Goal: Navigation & Orientation: Find specific page/section

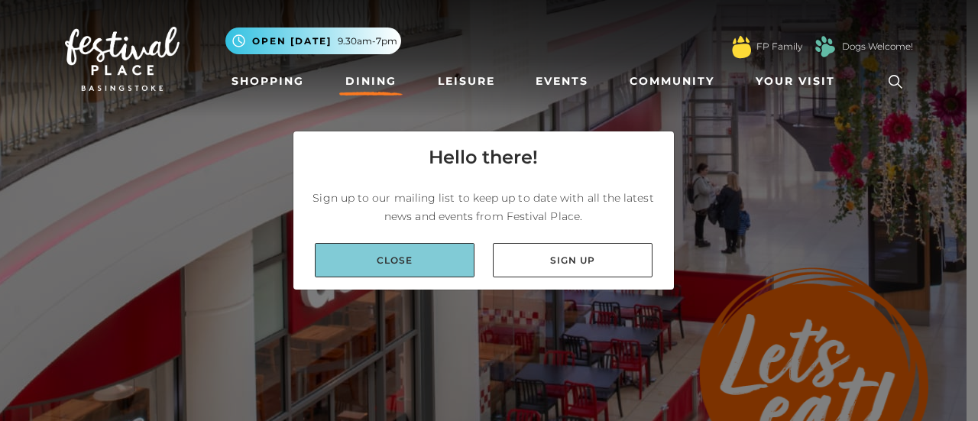
click at [400, 261] on link "Close" at bounding box center [395, 260] width 160 height 34
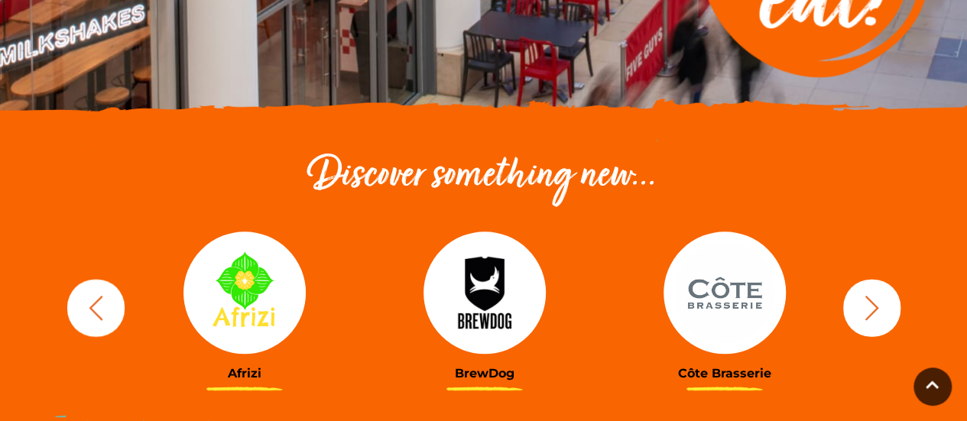
scroll to position [523, 0]
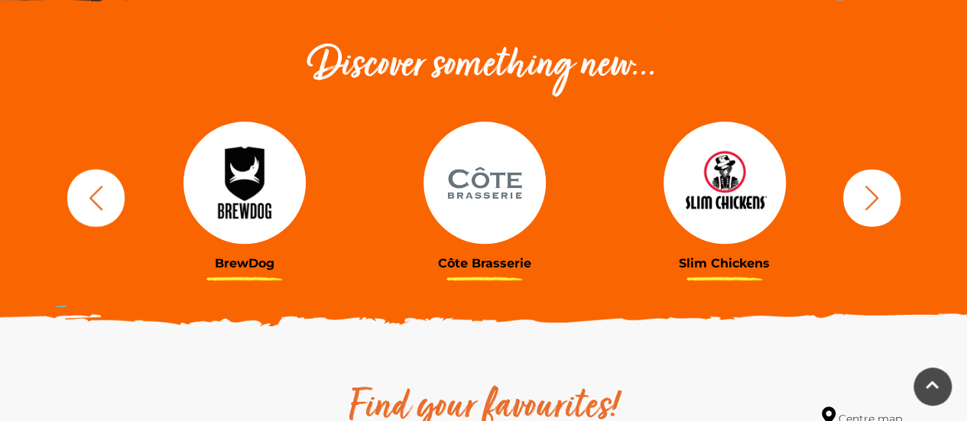
click at [883, 192] on icon "button" at bounding box center [871, 197] width 28 height 28
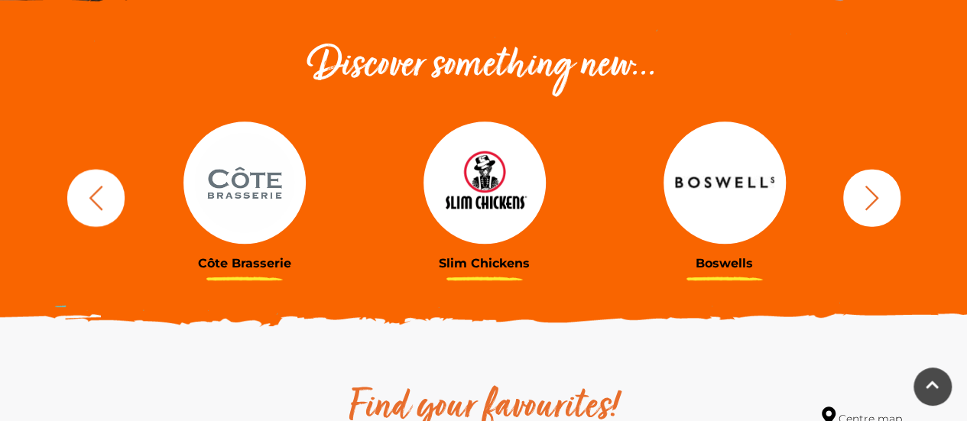
click at [883, 192] on icon "button" at bounding box center [871, 197] width 28 height 28
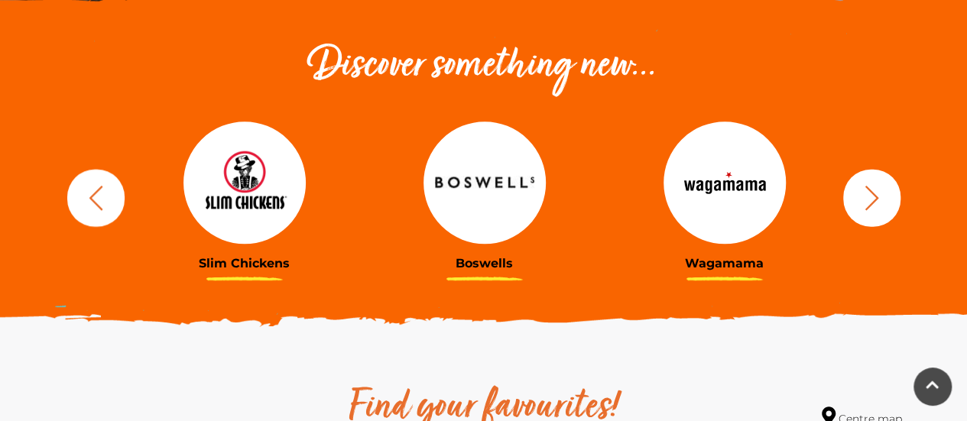
click at [883, 192] on icon "button" at bounding box center [871, 197] width 28 height 28
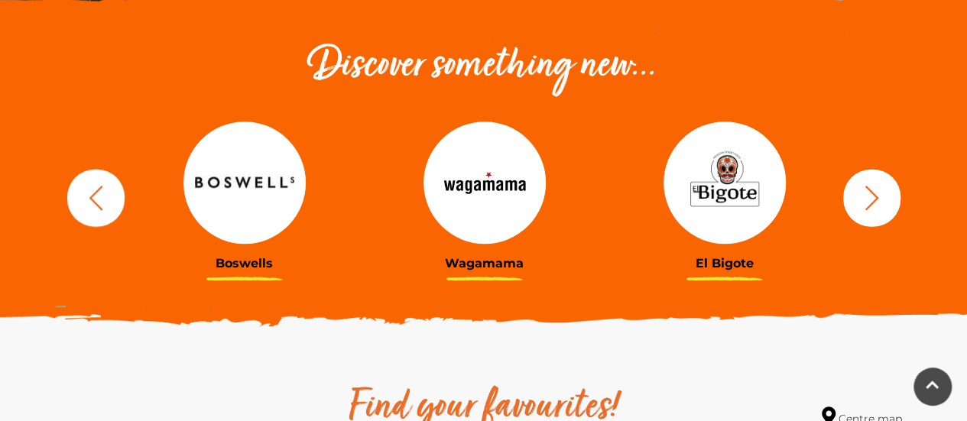
click at [493, 196] on img at bounding box center [484, 182] width 122 height 122
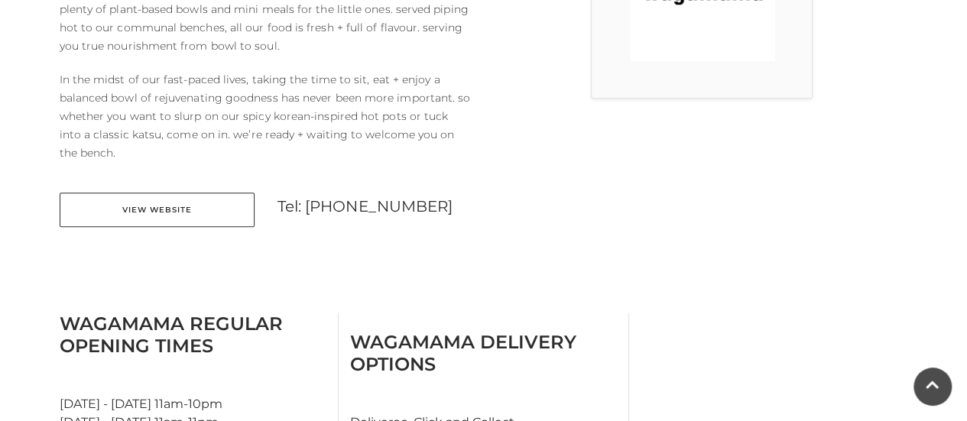
scroll to position [569, 0]
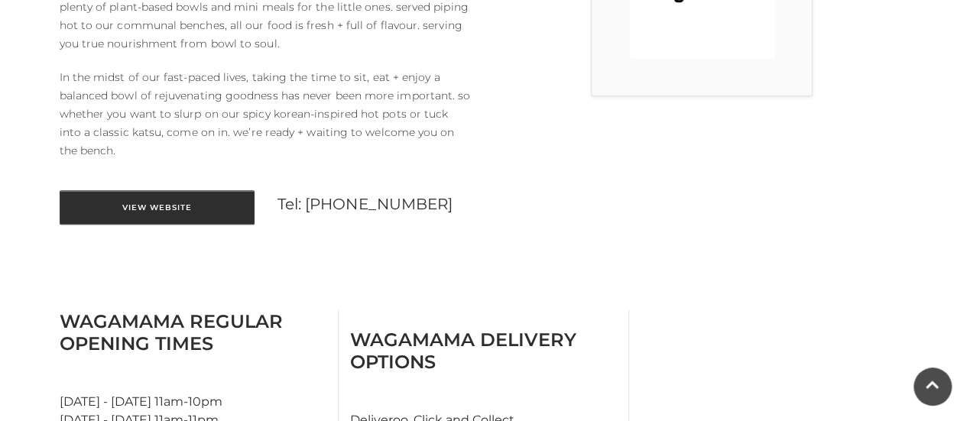
click at [155, 206] on link "View Website" at bounding box center [157, 207] width 195 height 34
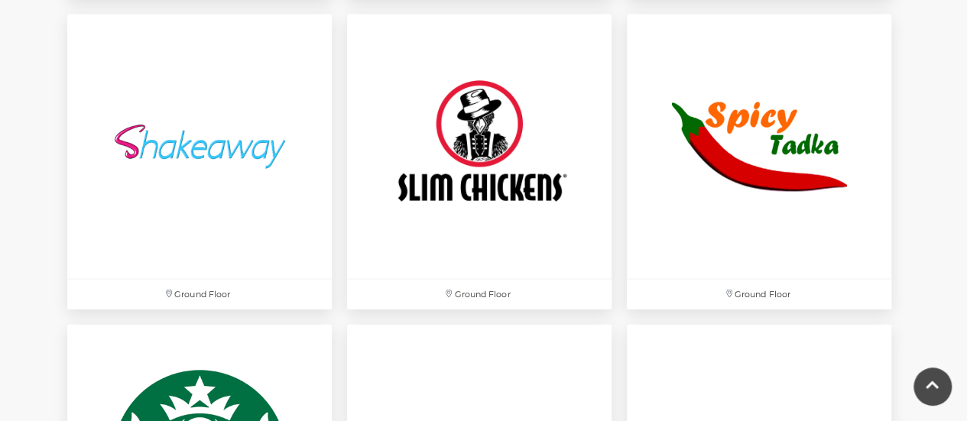
scroll to position [4169, 0]
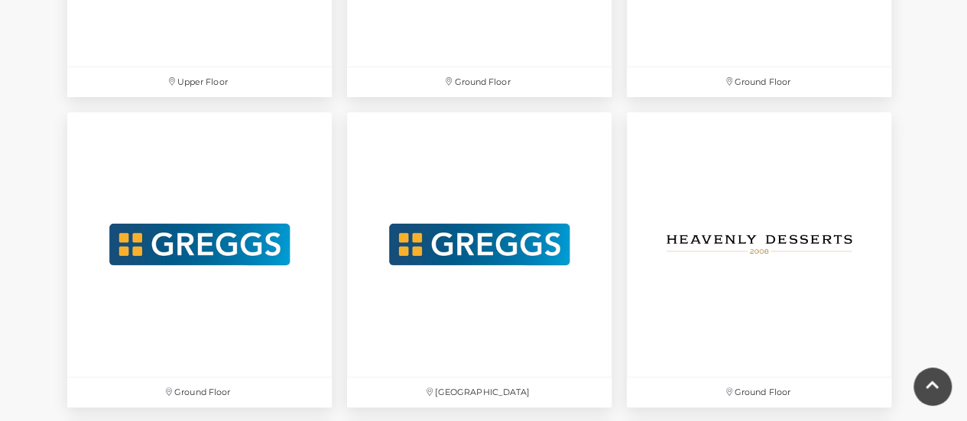
scroll to position [3090, 0]
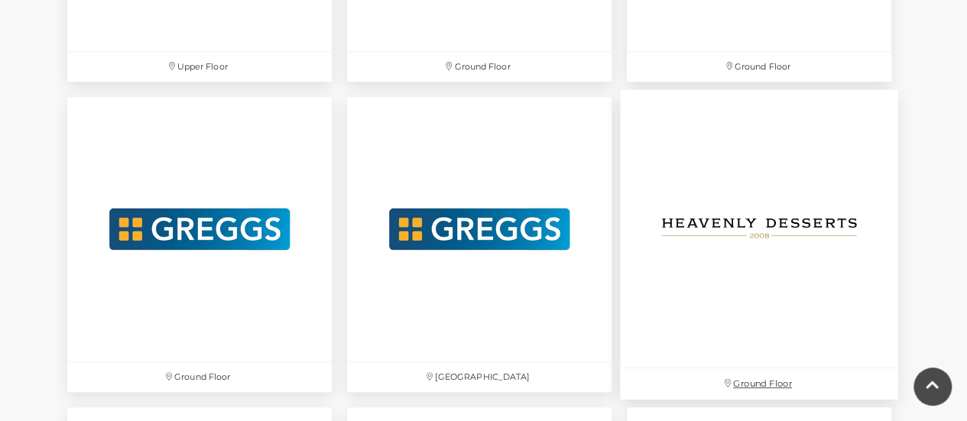
click at [795, 215] on img at bounding box center [759, 228] width 278 height 278
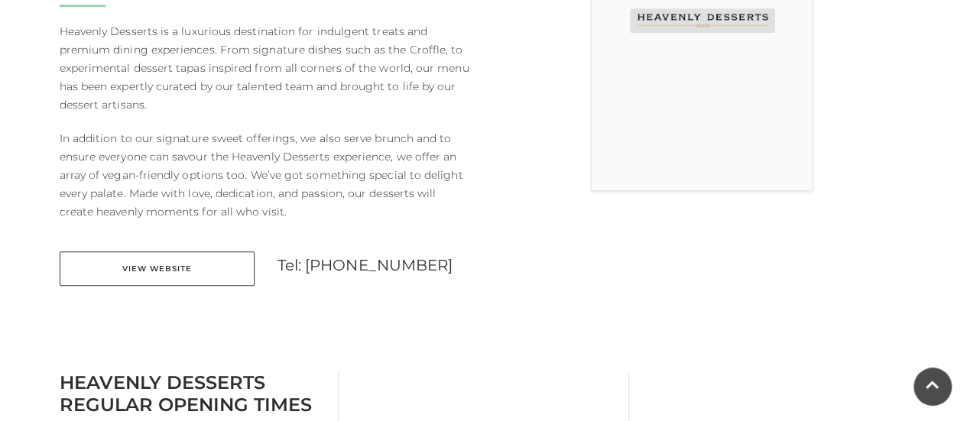
scroll to position [501, 0]
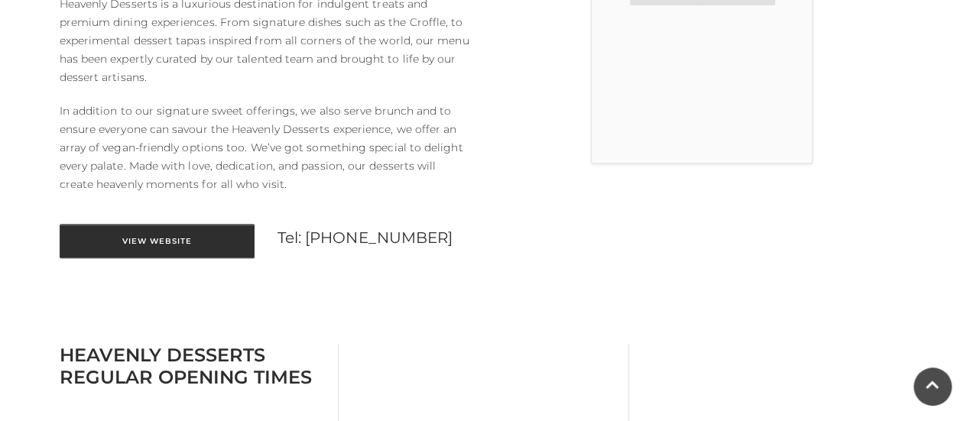
click at [162, 243] on link "View Website" at bounding box center [157, 241] width 195 height 34
